Goal: Task Accomplishment & Management: Complete application form

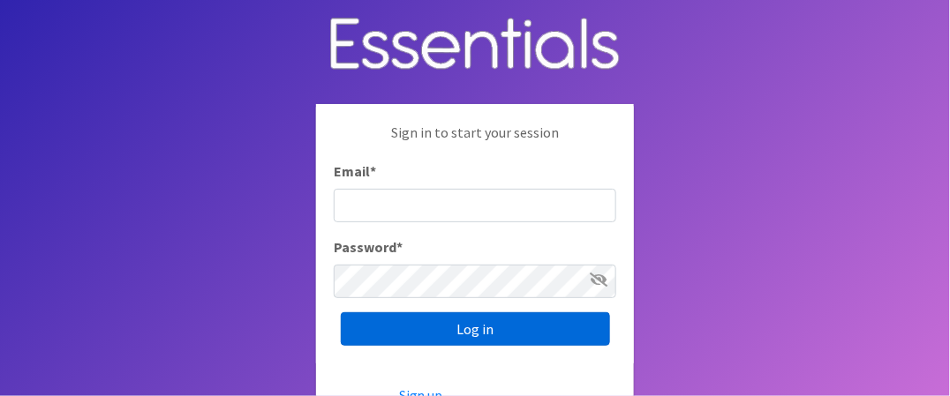
type input "[EMAIL_ADDRESS][DOMAIN_NAME]"
click at [482, 328] on input "Log in" at bounding box center [475, 329] width 269 height 34
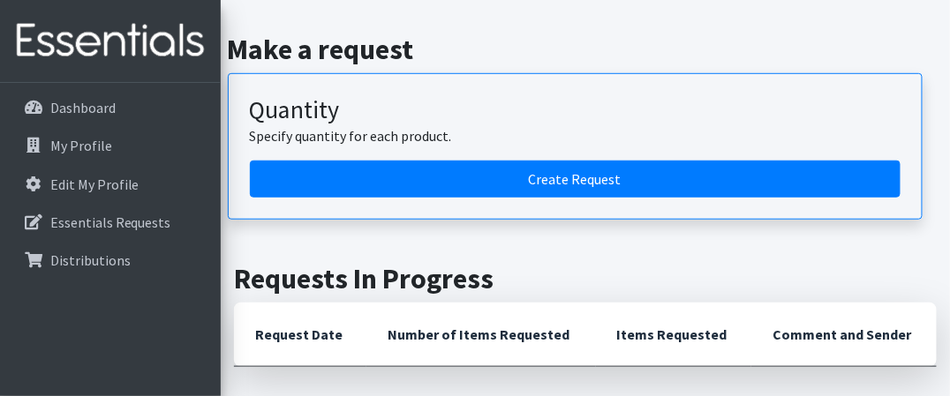
scroll to position [265, 0]
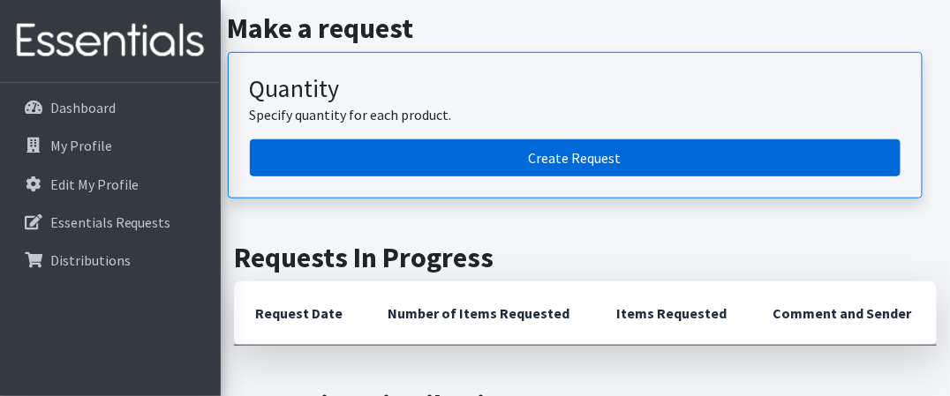
click at [586, 151] on link "Create Request" at bounding box center [575, 157] width 651 height 37
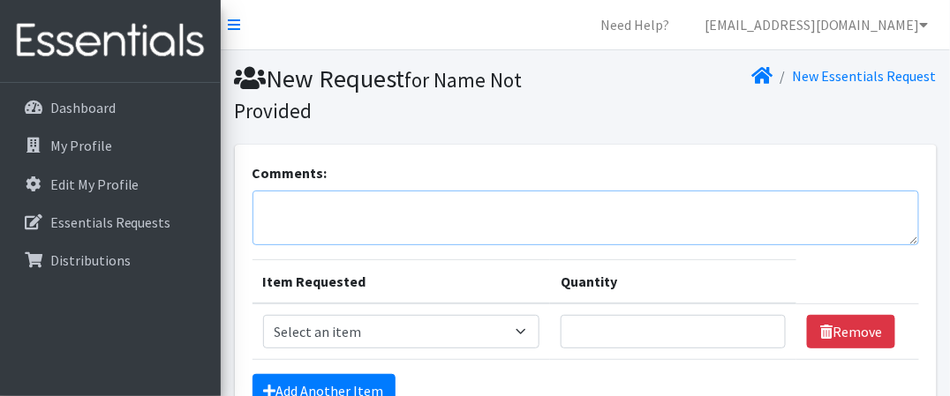
click at [268, 208] on textarea "Comments:" at bounding box center [585, 218] width 666 height 55
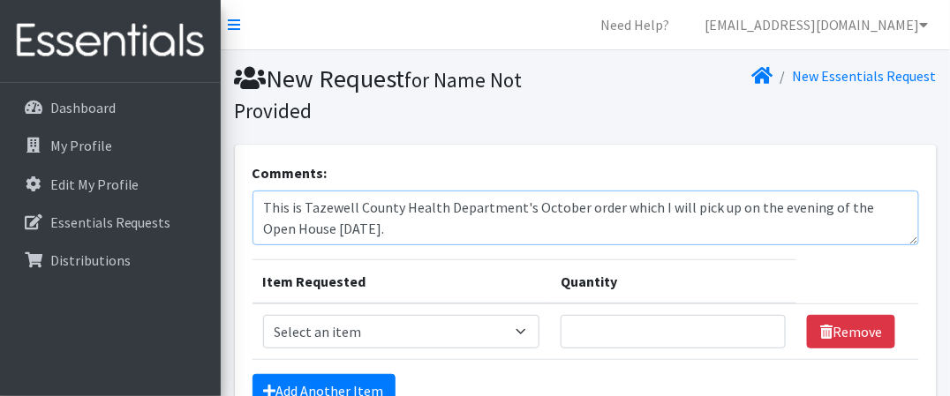
type textarea "This is Tazewell County Health Department's October order which I will pick up …"
click at [523, 328] on select "Select an item Diapers - Newborn Diapers - Preemie Diapers - Size 1 Diapers - S…" at bounding box center [401, 332] width 276 height 34
select select "94"
click at [263, 315] on select "Select an item Diapers - Newborn Diapers - Preemie Diapers - Size 1 Diapers - S…" at bounding box center [401, 332] width 276 height 34
click at [763, 328] on input "1" at bounding box center [674, 332] width 226 height 34
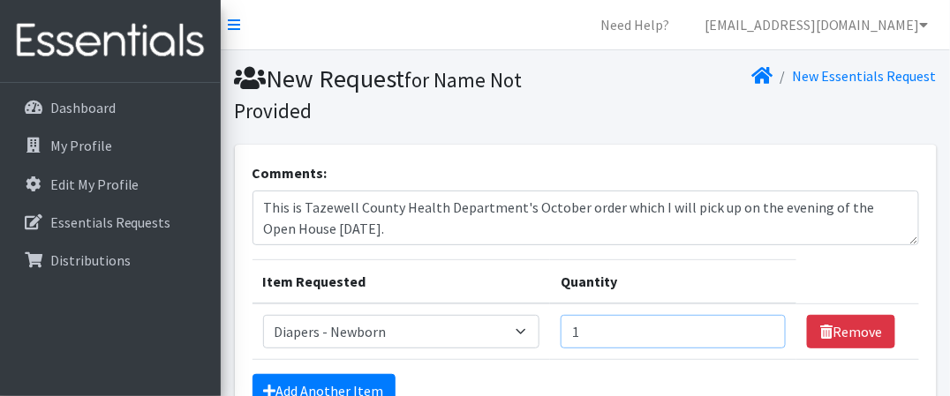
drag, startPoint x: 600, startPoint y: 334, endPoint x: 566, endPoint y: 332, distance: 34.5
click at [566, 332] on td "Quantity 1" at bounding box center [673, 332] width 247 height 56
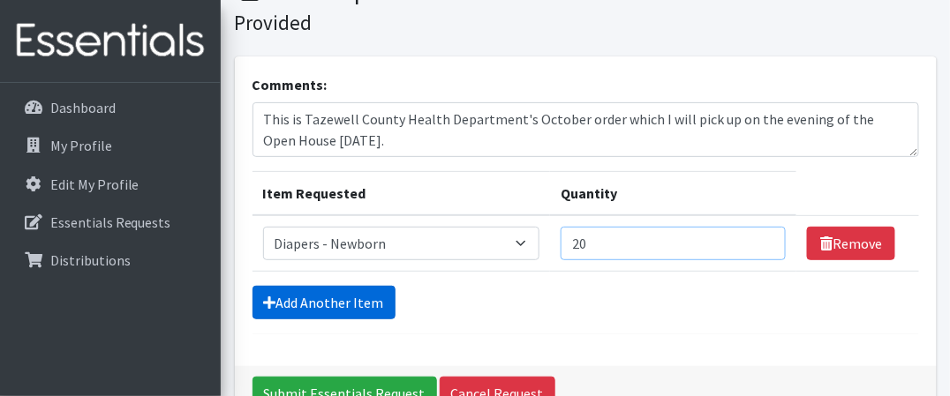
type input "20"
click at [326, 299] on link "Add Another Item" at bounding box center [323, 303] width 143 height 34
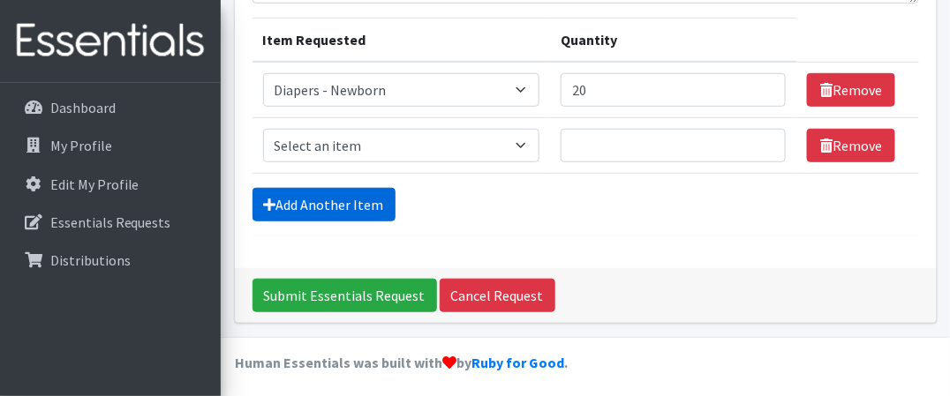
scroll to position [245, 0]
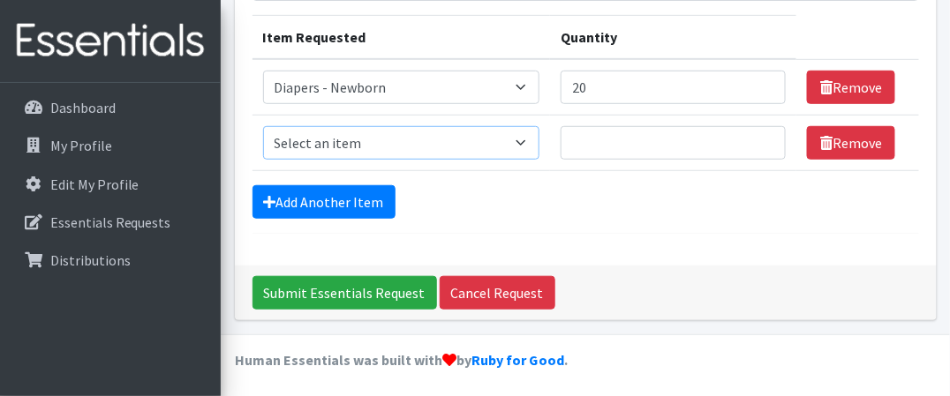
click at [527, 138] on select "Select an item Diapers - Newborn Diapers - Preemie Diapers - Size 1 Diapers - S…" at bounding box center [401, 143] width 276 height 34
select select "96"
click at [263, 126] on select "Select an item Diapers - Newborn Diapers - Preemie Diapers - Size 1 Diapers - S…" at bounding box center [401, 143] width 276 height 34
click at [591, 128] on input "Quantity" at bounding box center [674, 143] width 226 height 34
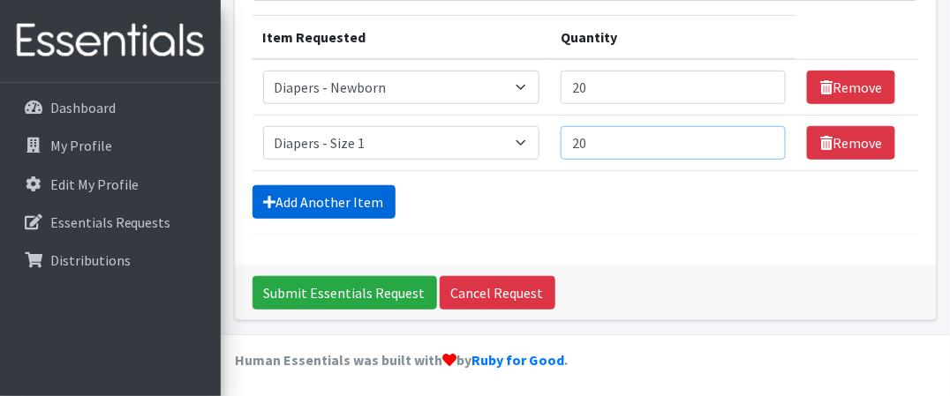
type input "20"
click at [334, 194] on link "Add Another Item" at bounding box center [323, 202] width 143 height 34
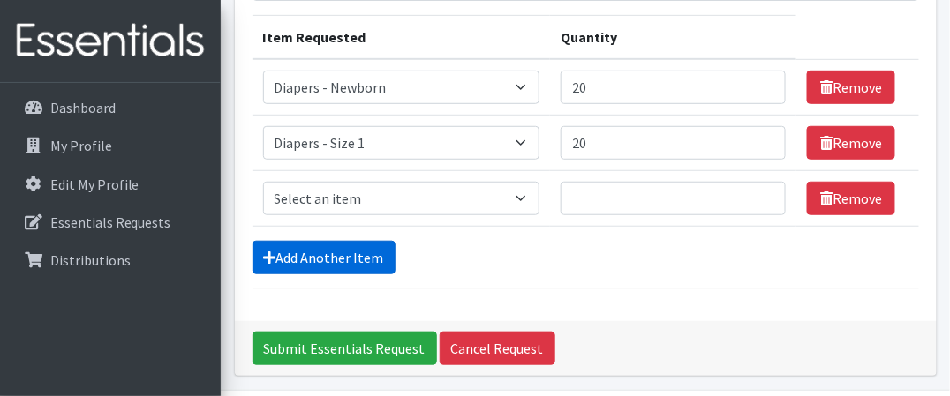
scroll to position [300, 0]
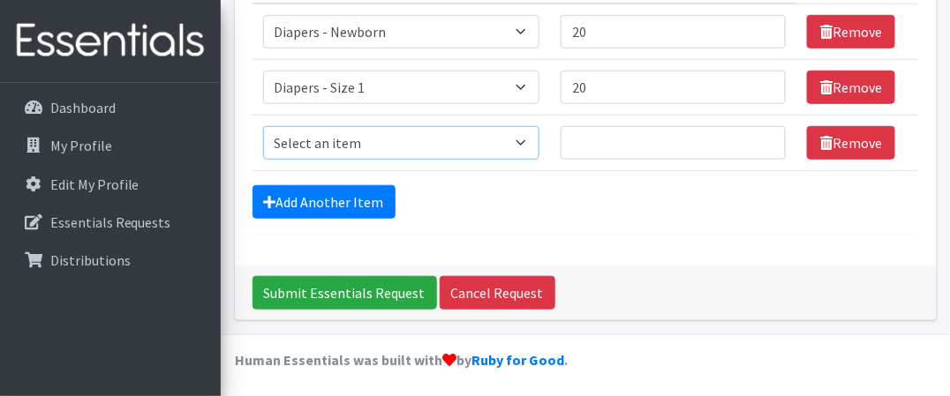
click at [373, 139] on select "Select an item Diapers - Newborn Diapers - Preemie Diapers - Size 1 Diapers - S…" at bounding box center [401, 143] width 276 height 34
select select "97"
click at [263, 126] on select "Select an item Diapers - Newborn Diapers - Preemie Diapers - Size 1 Diapers - S…" at bounding box center [401, 143] width 276 height 34
click at [600, 147] on input "Quantity" at bounding box center [674, 143] width 226 height 34
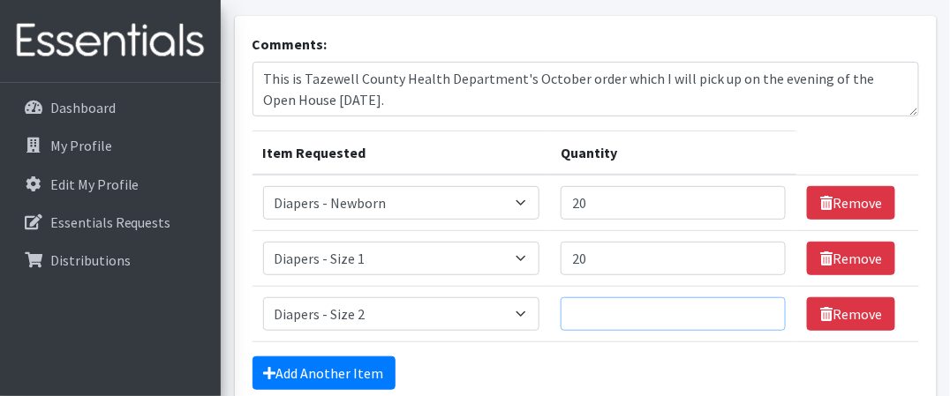
scroll to position [212, 0]
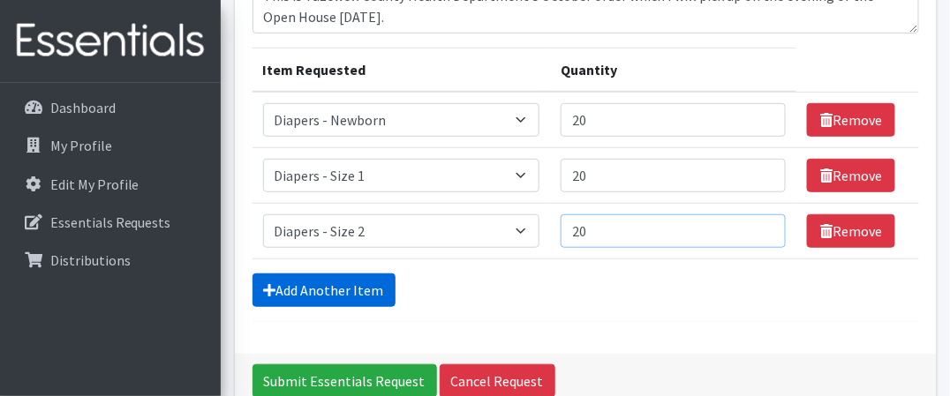
type input "20"
click at [324, 297] on link "Add Another Item" at bounding box center [323, 291] width 143 height 34
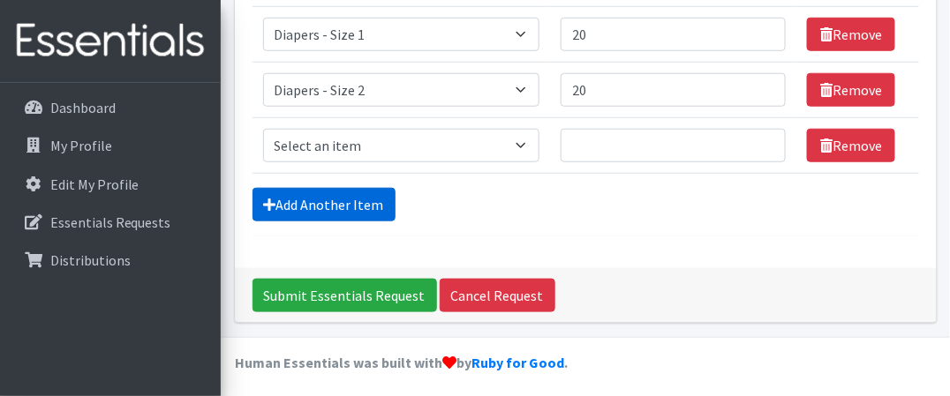
scroll to position [355, 0]
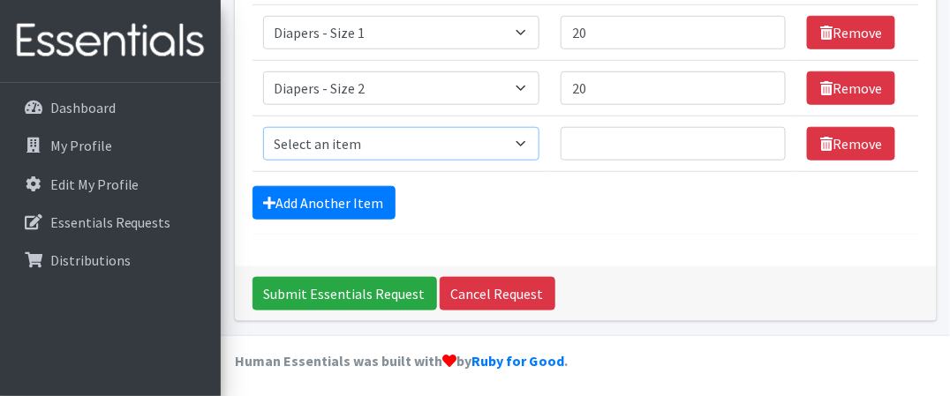
click at [314, 148] on select "Select an item Diapers - Newborn Diapers - Preemie Diapers - Size 1 Diapers - S…" at bounding box center [401, 144] width 276 height 34
select select "98"
click at [263, 127] on select "Select an item Diapers - Newborn Diapers - Preemie Diapers - Size 1 Diapers - S…" at bounding box center [401, 144] width 276 height 34
click at [611, 136] on input "Quantity" at bounding box center [674, 144] width 226 height 34
type input "2"
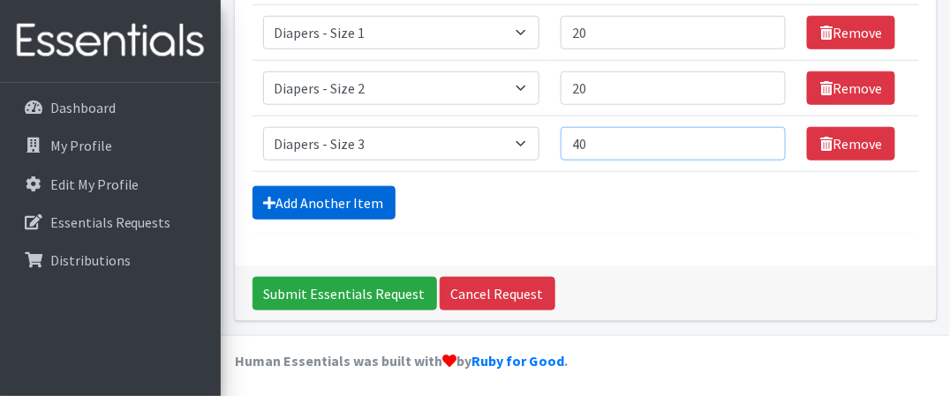
type input "40"
click at [348, 198] on link "Add Another Item" at bounding box center [323, 203] width 143 height 34
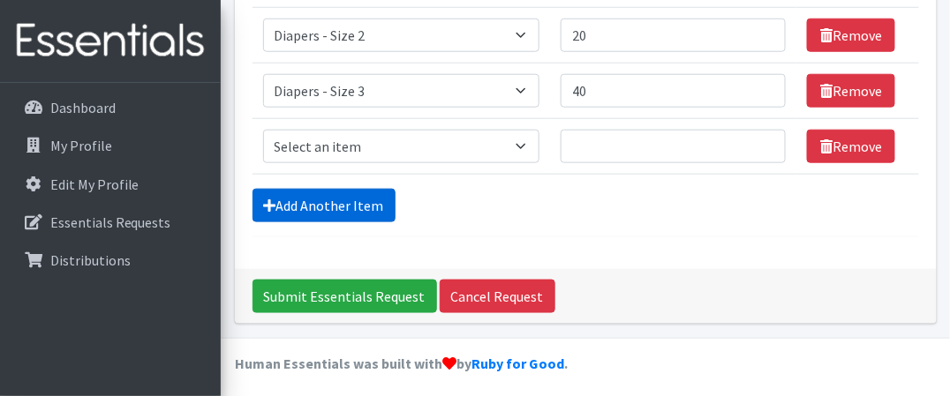
scroll to position [410, 0]
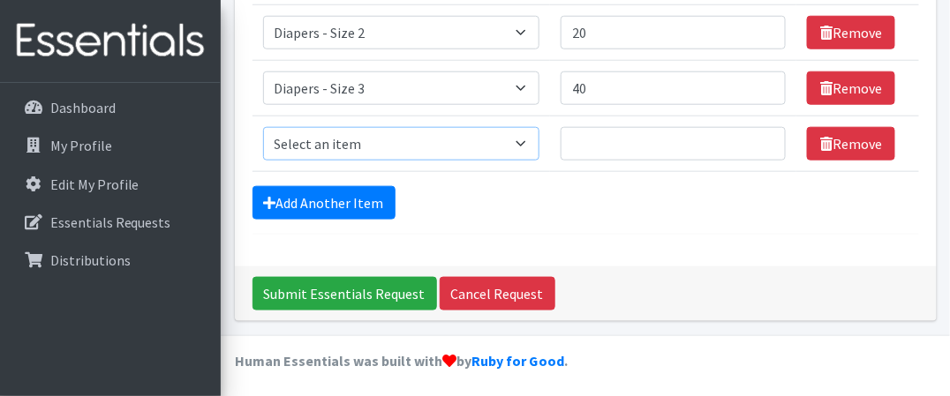
click at [527, 142] on select "Select an item Diapers - Newborn Diapers - Preemie Diapers - Size 1 Diapers - S…" at bounding box center [401, 144] width 276 height 34
select select "73"
click at [263, 127] on select "Select an item Diapers - Newborn Diapers - Preemie Diapers - Size 1 Diapers - S…" at bounding box center [401, 144] width 276 height 34
click at [588, 146] on input "Quantity" at bounding box center [674, 144] width 226 height 34
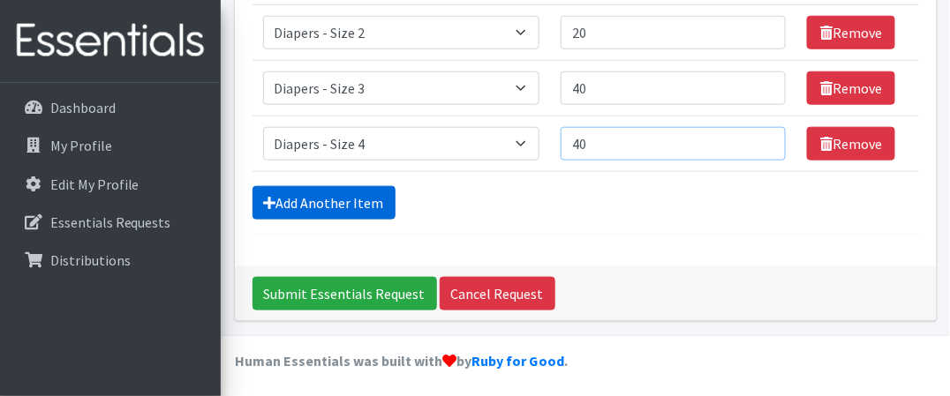
type input "40"
click at [334, 199] on link "Add Another Item" at bounding box center [323, 203] width 143 height 34
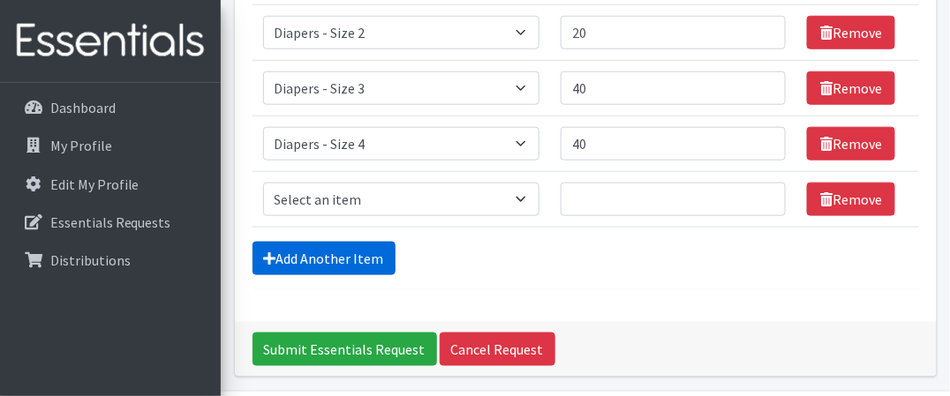
scroll to position [465, 0]
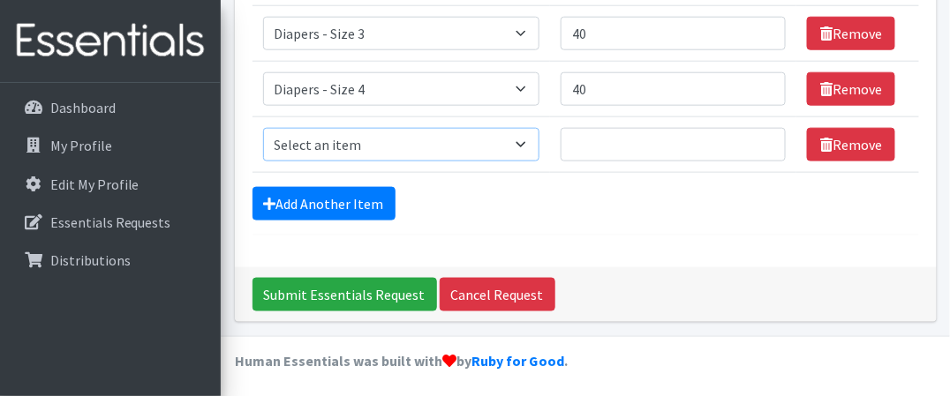
click at [385, 138] on select "Select an item Diapers - Newborn Diapers - Preemie Diapers - Size 1 Diapers - S…" at bounding box center [401, 145] width 276 height 34
select select "74"
click at [263, 128] on select "Select an item Diapers - Newborn Diapers - Preemie Diapers - Size 1 Diapers - S…" at bounding box center [401, 145] width 276 height 34
click at [655, 145] on input "Quantity" at bounding box center [674, 145] width 226 height 34
type input "5"
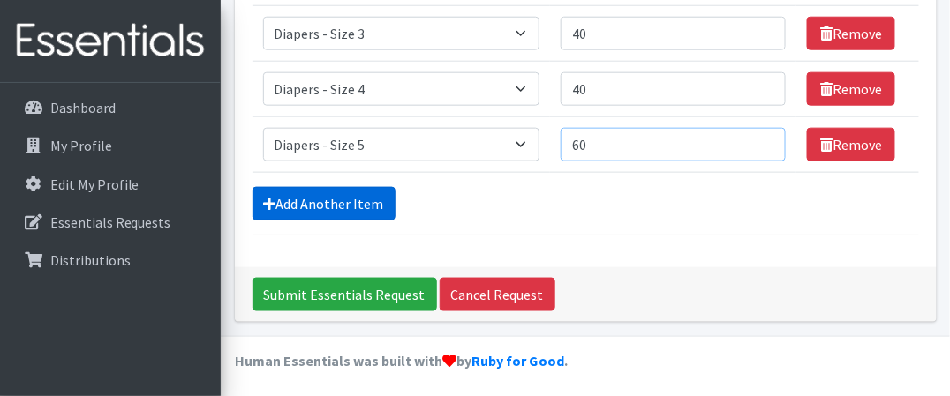
type input "60"
click at [338, 195] on link "Add Another Item" at bounding box center [323, 204] width 143 height 34
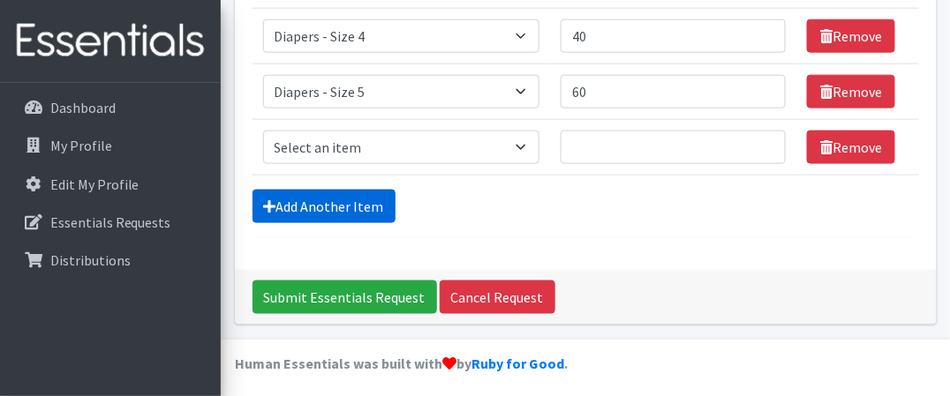
scroll to position [521, 0]
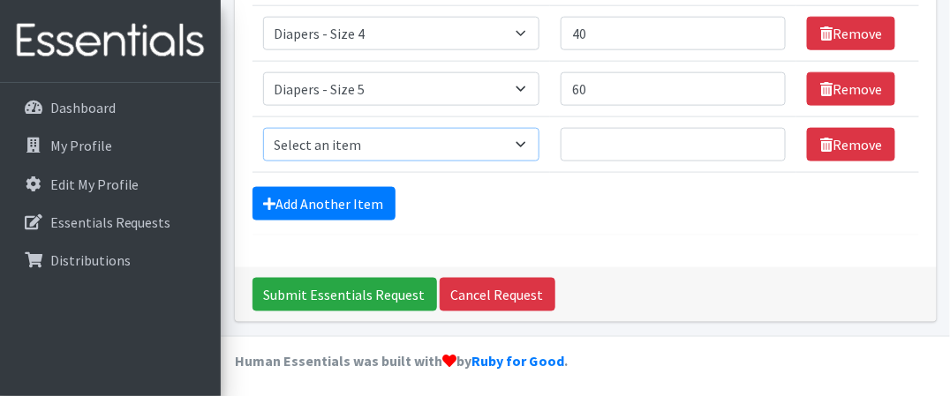
click at [366, 147] on select "Select an item Diapers - Newborn Diapers - Preemie Diapers - Size 1 Diapers - S…" at bounding box center [401, 145] width 276 height 34
select select "75"
click at [263, 128] on select "Select an item Diapers - Newborn Diapers - Preemie Diapers - Size 1 Diapers - S…" at bounding box center [401, 145] width 276 height 34
click at [606, 152] on input "Quantity" at bounding box center [674, 145] width 226 height 34
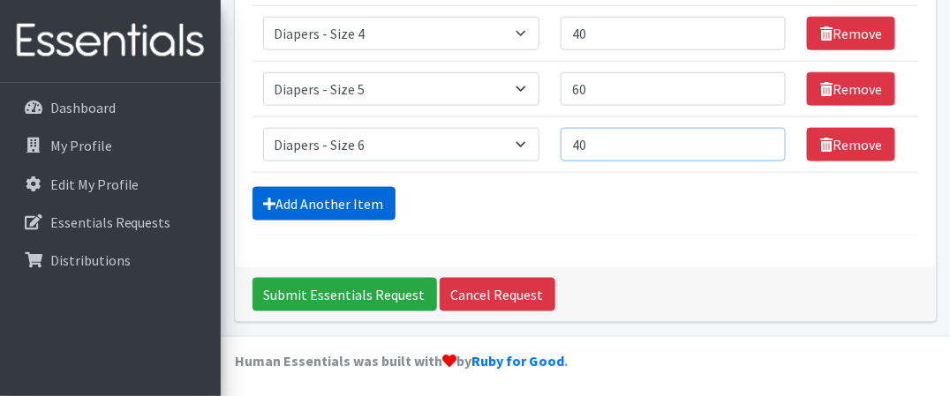
type input "40"
click at [350, 191] on link "Add Another Item" at bounding box center [323, 204] width 143 height 34
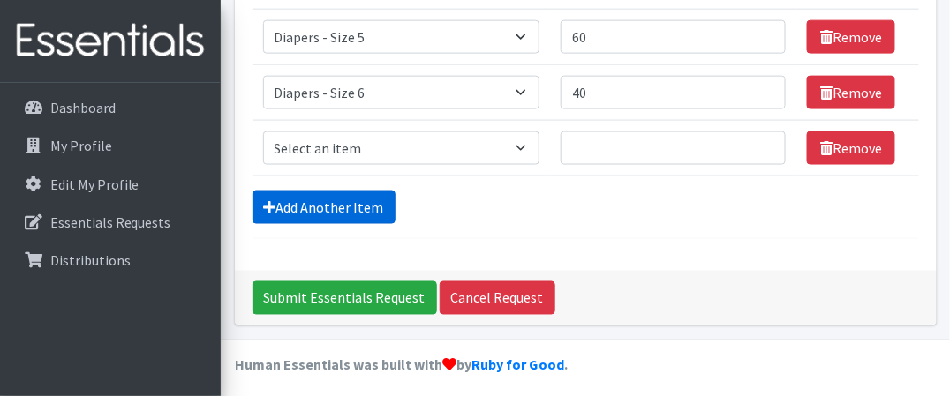
scroll to position [576, 0]
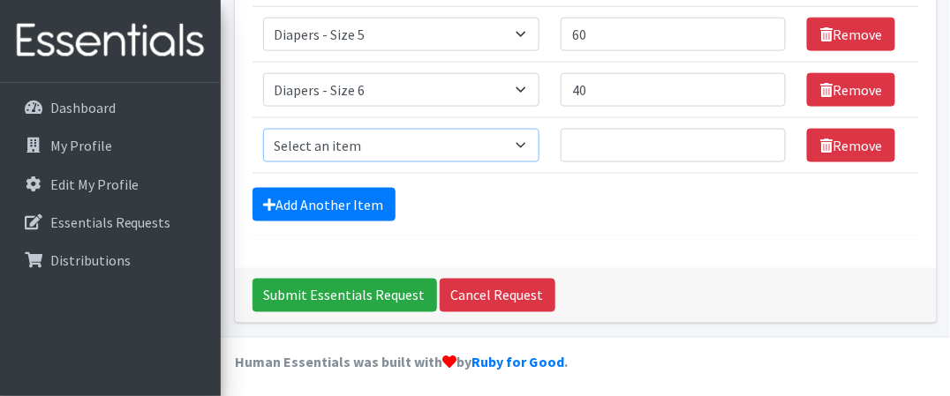
click at [530, 144] on select "Select an item Diapers - Newborn Diapers - Preemie Diapers - Size 1 Diapers - S…" at bounding box center [401, 146] width 276 height 34
select select "9066"
click at [263, 129] on select "Select an item Diapers - Newborn Diapers - Preemie Diapers - Size 1 Diapers - S…" at bounding box center [401, 146] width 276 height 34
click at [609, 146] on input "Quantity" at bounding box center [674, 146] width 226 height 34
type input "4"
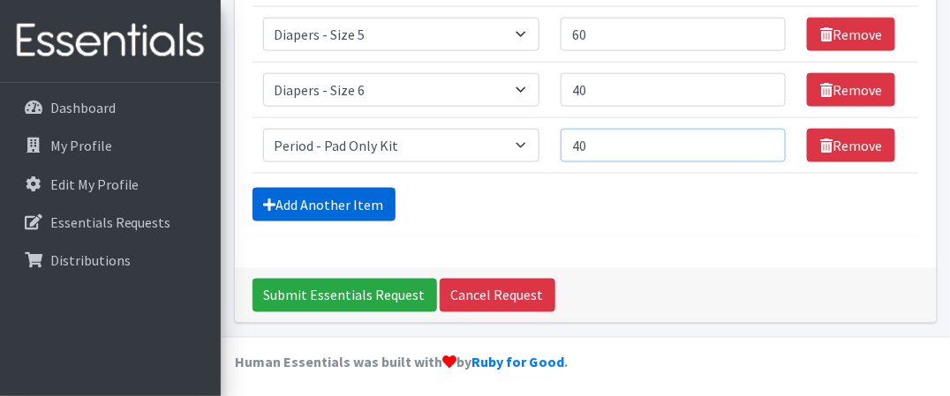
type input "40"
click at [336, 201] on link "Add Another Item" at bounding box center [323, 205] width 143 height 34
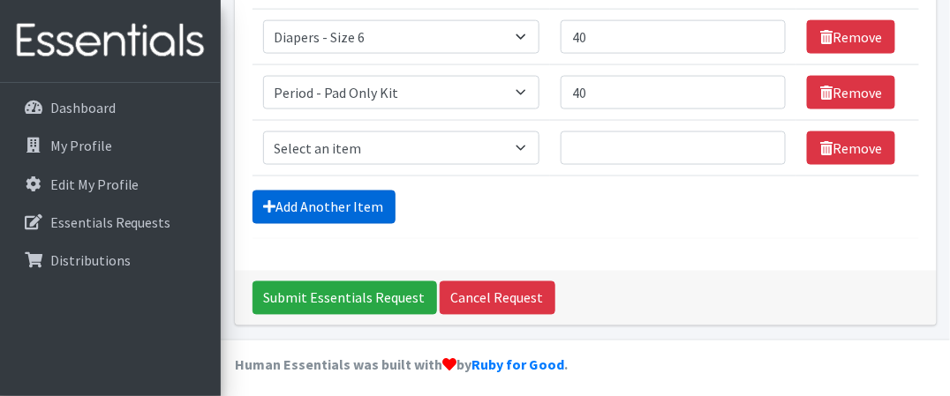
scroll to position [631, 0]
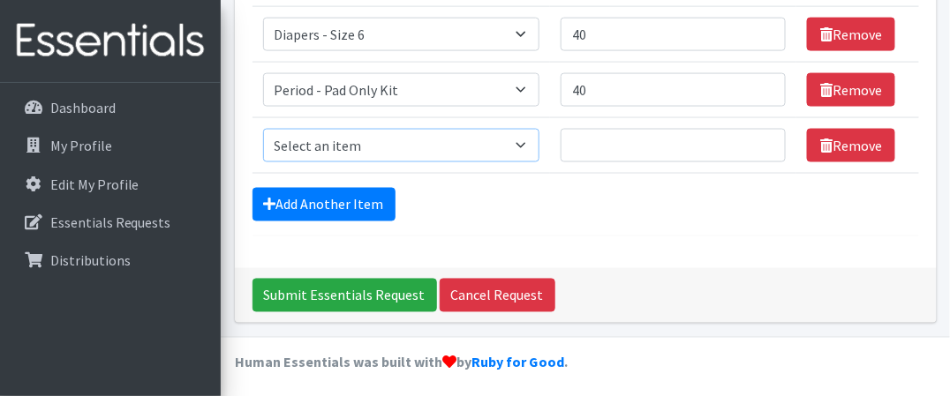
click at [532, 146] on select "Select an item Diapers - Newborn Diapers - Preemie Diapers - Size 1 Diapers - S…" at bounding box center [401, 146] width 276 height 34
select select "9067"
click at [263, 129] on select "Select an item Diapers - Newborn Diapers - Preemie Diapers - Size 1 Diapers - S…" at bounding box center [401, 146] width 276 height 34
click at [586, 132] on input "Quantity" at bounding box center [674, 146] width 226 height 34
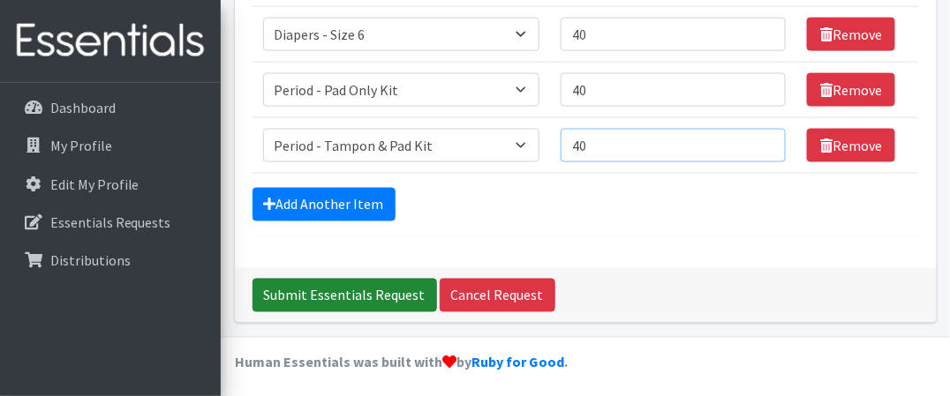
type input "40"
click at [312, 292] on input "Submit Essentials Request" at bounding box center [344, 296] width 184 height 34
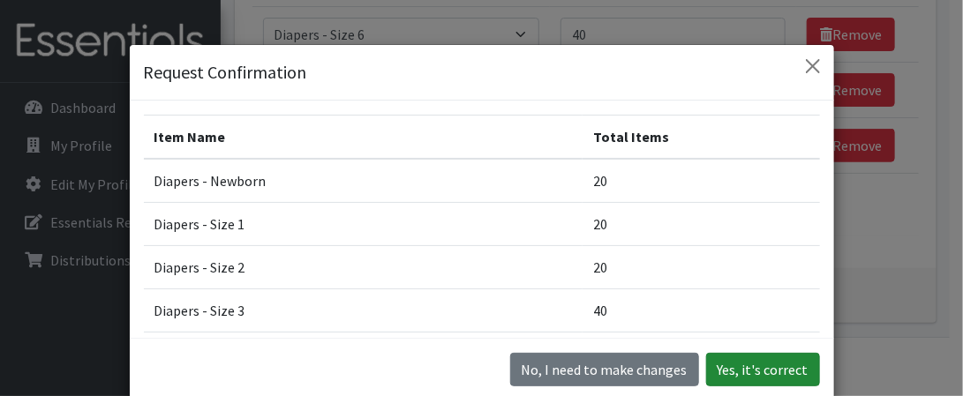
click at [761, 366] on button "Yes, it's correct" at bounding box center [763, 370] width 114 height 34
